Goal: Check status: Check status

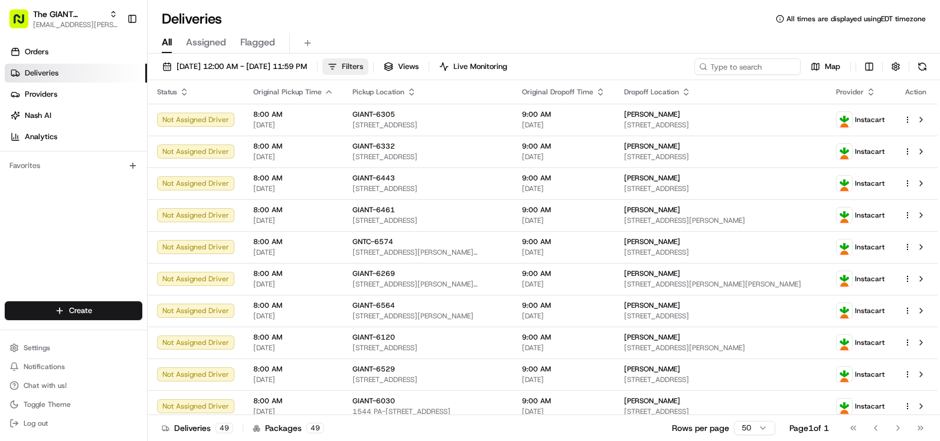
click at [368, 64] on button "Filters" at bounding box center [345, 66] width 46 height 17
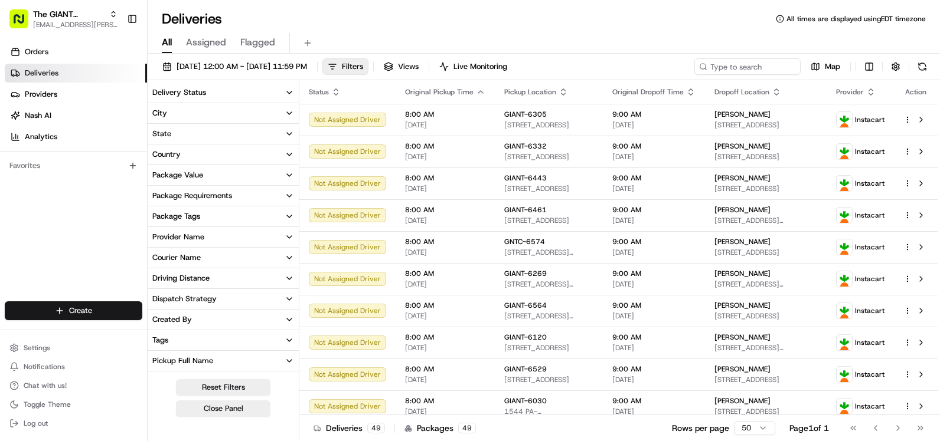
click at [202, 119] on button "City" at bounding box center [223, 113] width 151 height 20
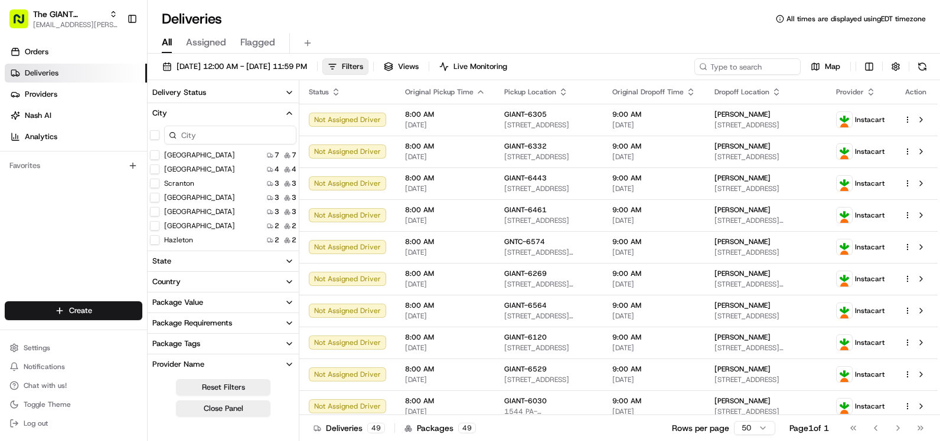
click at [154, 196] on button "[GEOGRAPHIC_DATA]" at bounding box center [154, 197] width 9 height 9
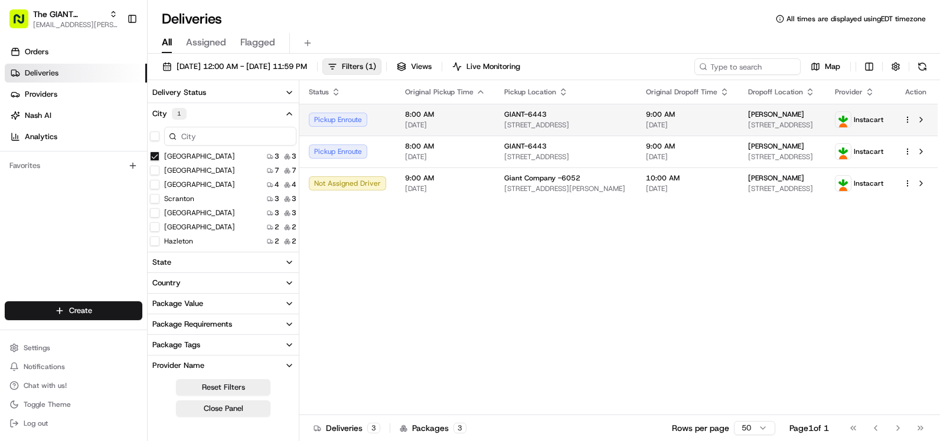
click at [452, 116] on span "8:00 AM" at bounding box center [445, 114] width 80 height 9
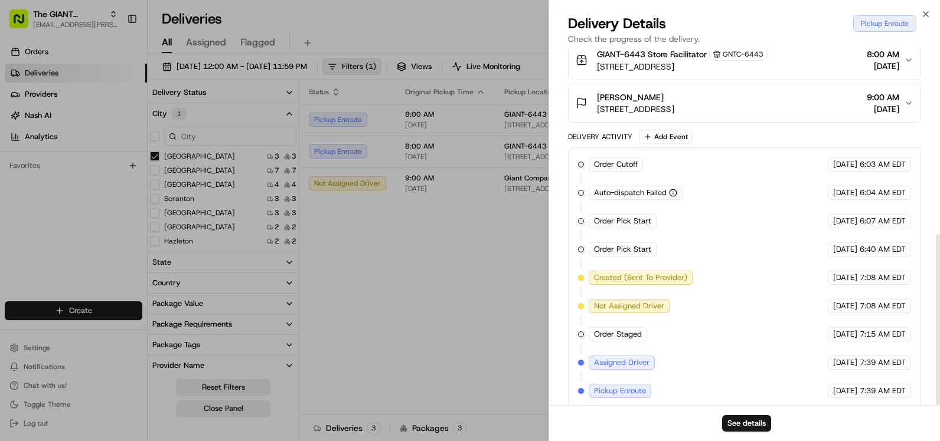
scroll to position [383, 0]
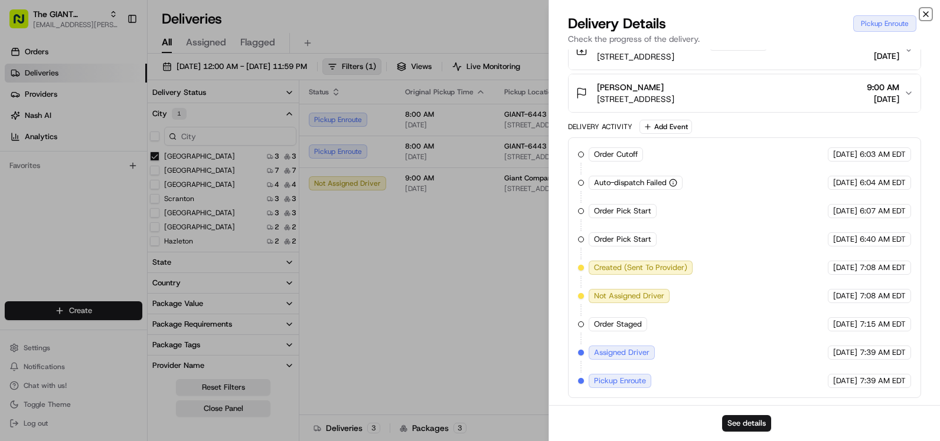
click at [925, 17] on icon "button" at bounding box center [925, 13] width 9 height 9
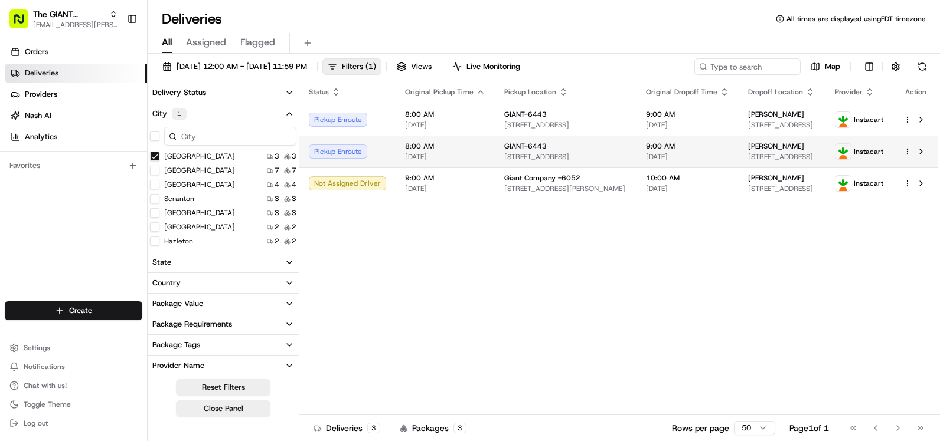
click at [355, 153] on div "Pickup Enroute" at bounding box center [347, 152] width 77 height 14
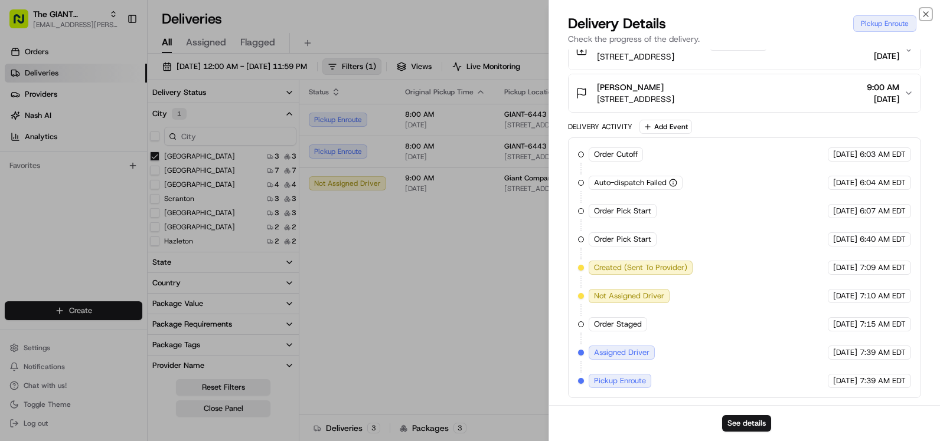
drag, startPoint x: 927, startPoint y: 15, endPoint x: 875, endPoint y: 15, distance: 51.3
click at [925, 15] on icon "button" at bounding box center [925, 13] width 9 height 9
